Goal: Task Accomplishment & Management: Manage account settings

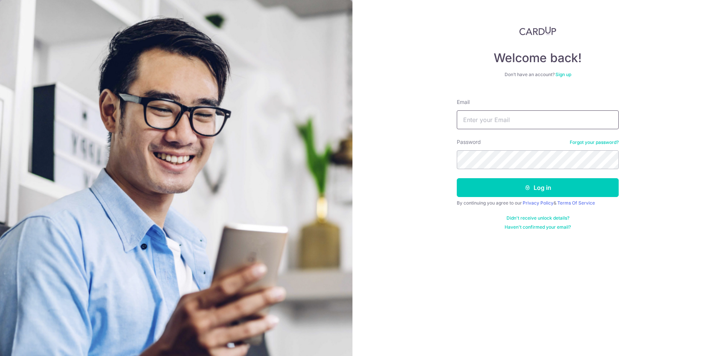
click at [493, 123] on input "Email" at bounding box center [538, 119] width 162 height 19
type input "[EMAIL_ADDRESS][PERSON_NAME][DOMAIN_NAME]"
click at [457, 178] on button "Log in" at bounding box center [538, 187] width 162 height 19
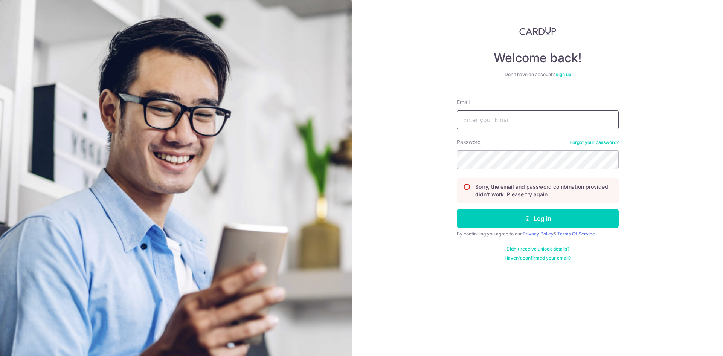
click at [511, 122] on input "Email" at bounding box center [538, 119] width 162 height 19
paste input "w"
type input "woon.andrew@gmail.com"
click at [457, 209] on button "Log in" at bounding box center [538, 218] width 162 height 19
click at [511, 122] on input "Email" at bounding box center [538, 119] width 162 height 19
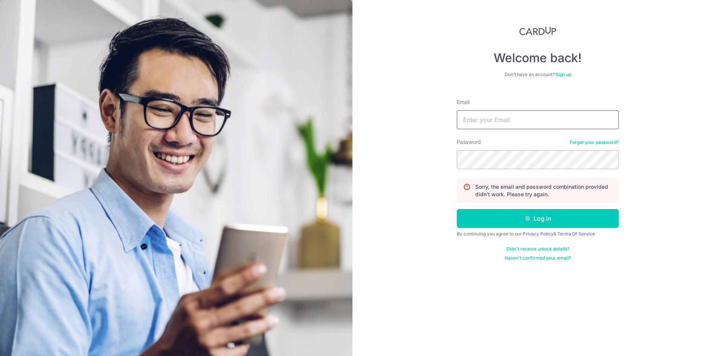
paste input "[EMAIL_ADDRESS][PERSON_NAME][DOMAIN_NAME]"
type input "[EMAIL_ADDRESS][PERSON_NAME][DOMAIN_NAME]"
click at [457, 209] on button "Log in" at bounding box center [538, 218] width 162 height 19
click at [508, 128] on input "Email" at bounding box center [538, 119] width 162 height 19
paste input "[EMAIL_ADDRESS][PERSON_NAME][DOMAIN_NAME]"
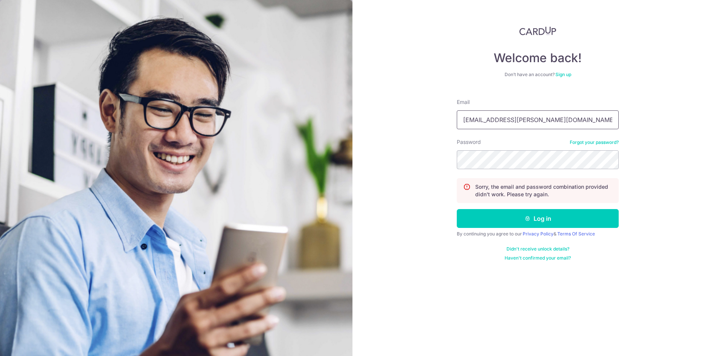
type input "[EMAIL_ADDRESS][PERSON_NAME][DOMAIN_NAME]"
click at [457, 209] on button "Log in" at bounding box center [538, 218] width 162 height 19
click at [503, 128] on input "Email" at bounding box center [538, 119] width 162 height 19
paste input "[EMAIL_ADDRESS][PERSON_NAME][DOMAIN_NAME]"
type input "[EMAIL_ADDRESS][PERSON_NAME][DOMAIN_NAME]"
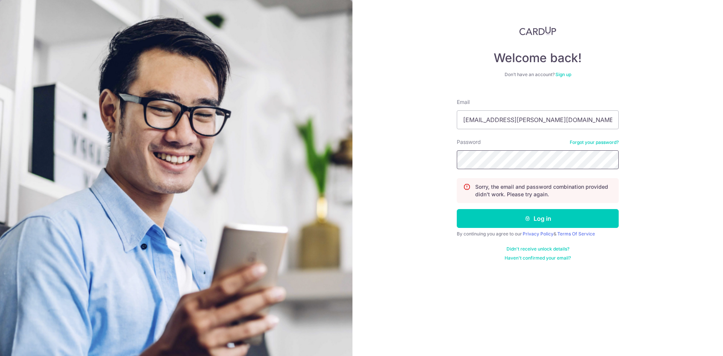
click at [457, 209] on button "Log in" at bounding box center [538, 218] width 162 height 19
click at [606, 135] on form "Email Password Forgot your password? Sorry, the email and password combination …" at bounding box center [538, 177] width 162 height 168
click at [605, 138] on div "Password Forgot your password?" at bounding box center [538, 153] width 162 height 31
click at [603, 140] on link "Forgot your password?" at bounding box center [594, 142] width 49 height 6
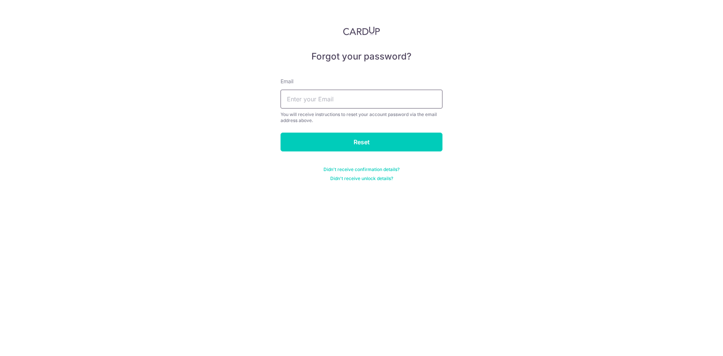
click at [352, 100] on input "text" at bounding box center [362, 99] width 162 height 19
paste input "[EMAIL_ADDRESS][PERSON_NAME][DOMAIN_NAME]"
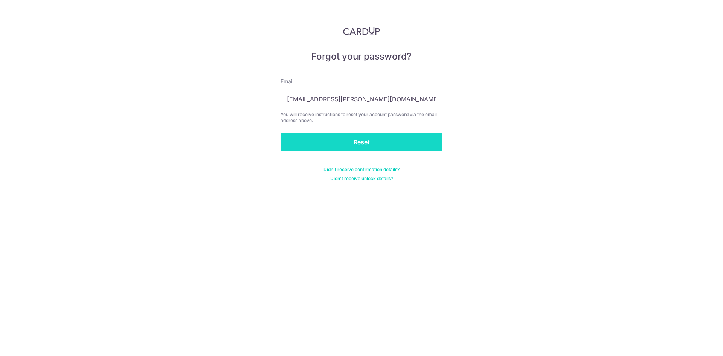
type input "[EMAIL_ADDRESS][PERSON_NAME][DOMAIN_NAME]"
drag, startPoint x: 358, startPoint y: 143, endPoint x: 367, endPoint y: 147, distance: 9.8
click at [357, 143] on input "Reset" at bounding box center [362, 142] width 162 height 19
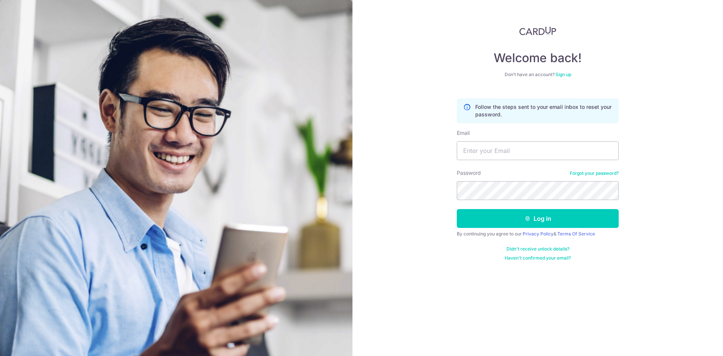
click at [510, 141] on div "Email" at bounding box center [538, 144] width 162 height 31
click at [510, 147] on input "Email" at bounding box center [538, 150] width 162 height 19
paste input "woon.andrew@gmail.com"
type input "woon.andrew@gmail.com"
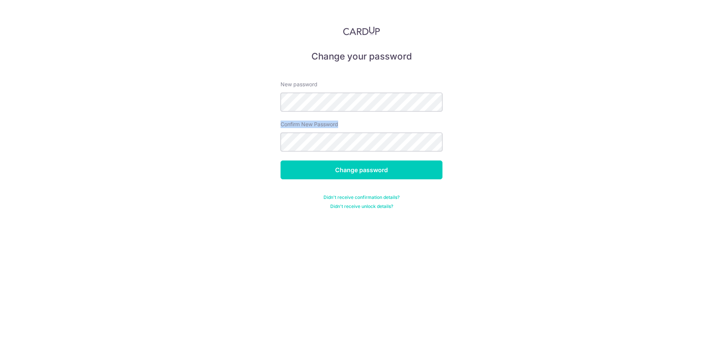
click at [391, 109] on form "New password Confirm New Password Change password Didn't receive confirmation d…" at bounding box center [362, 141] width 162 height 138
click at [281, 160] on input "Change password" at bounding box center [362, 169] width 162 height 19
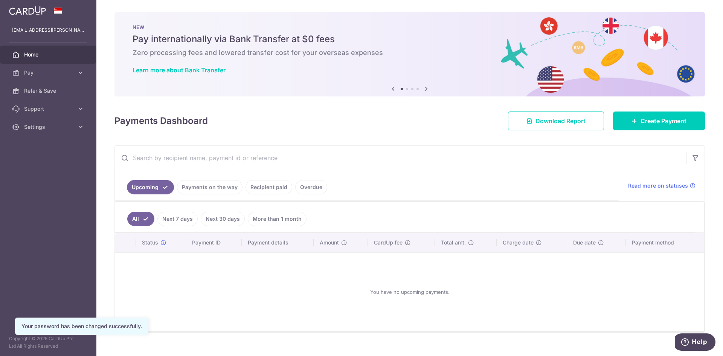
click at [278, 189] on link "Recipient paid" at bounding box center [269, 187] width 47 height 14
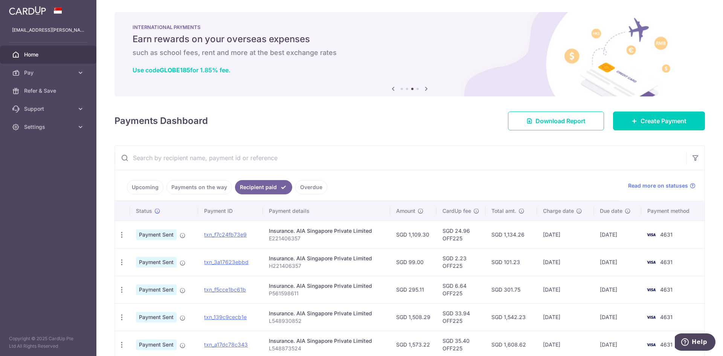
drag, startPoint x: 463, startPoint y: 257, endPoint x: 379, endPoint y: 253, distance: 83.7
click at [379, 253] on tr "PDF Receipt Payment Sent txn_3a17623ebbd Insurance. AIA Singapore Private Limit…" at bounding box center [410, 261] width 590 height 27
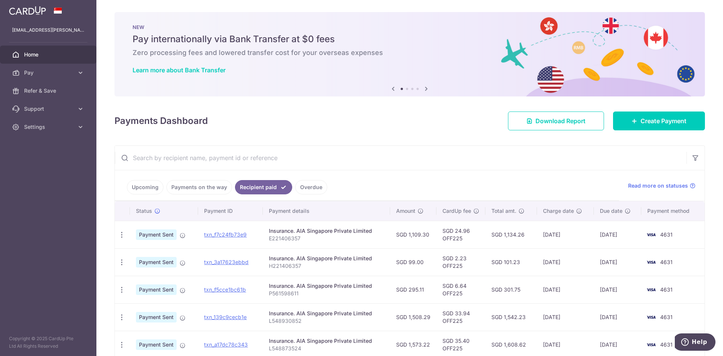
click at [323, 273] on td "Insurance. AIA Singapore Private Limited H221406357" at bounding box center [326, 261] width 127 height 27
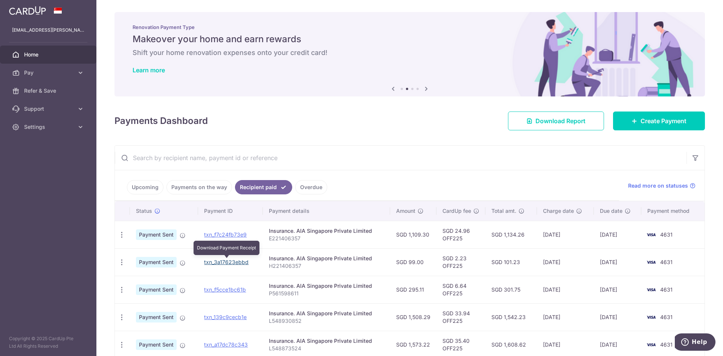
click at [246, 260] on link "txn_3a17623ebbd" at bounding box center [226, 262] width 44 height 6
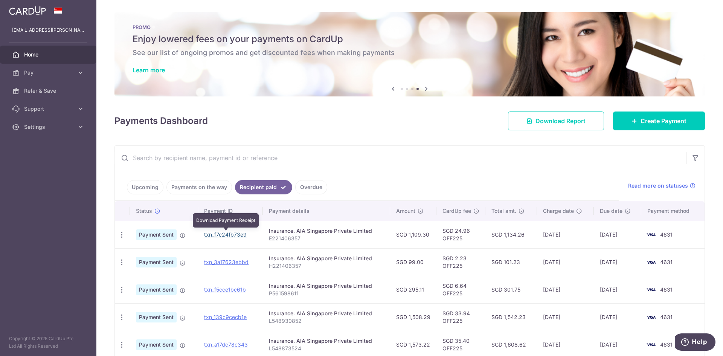
click at [232, 234] on link "txn_f7c24fb73e9" at bounding box center [225, 234] width 43 height 6
